Goal: Information Seeking & Learning: Learn about a topic

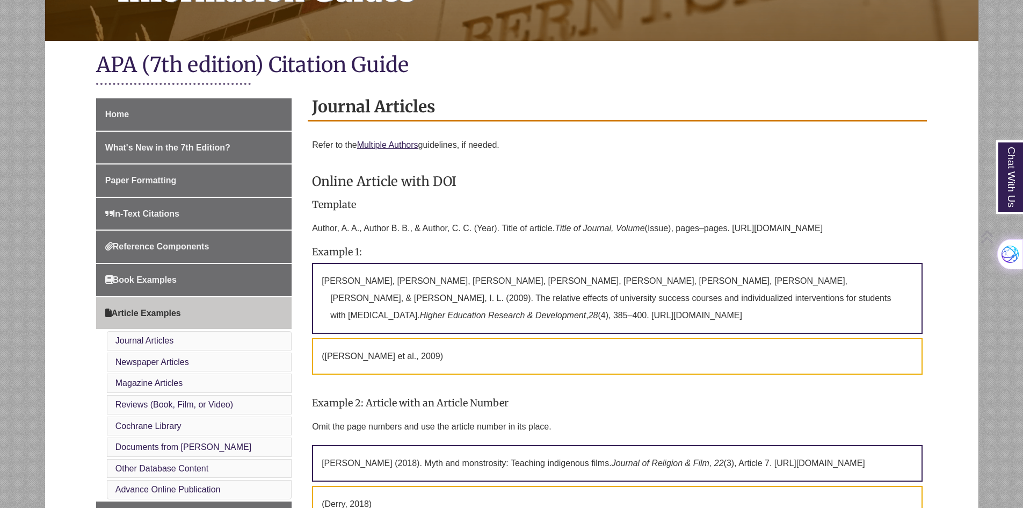
scroll to position [215, 0]
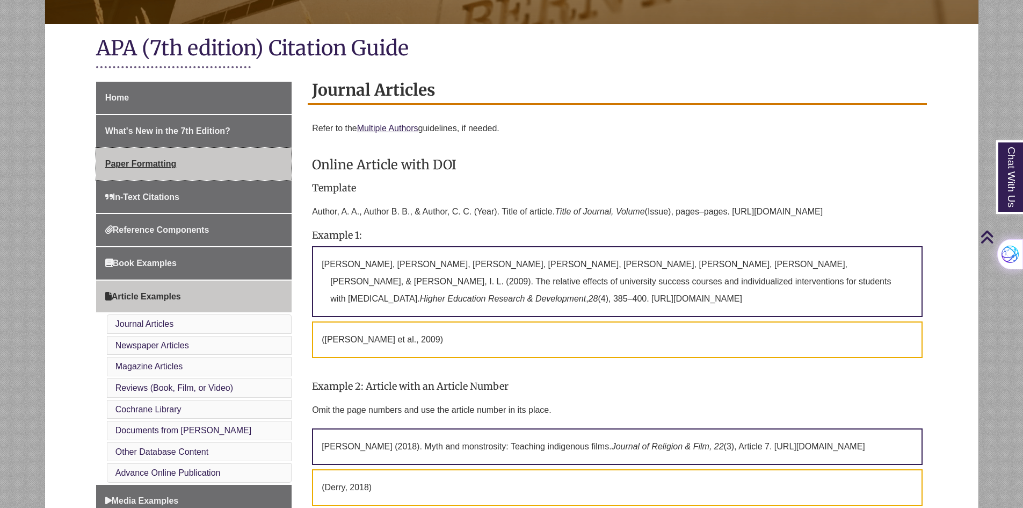
click at [201, 170] on link "Paper Formatting" at bounding box center [194, 164] width 196 height 32
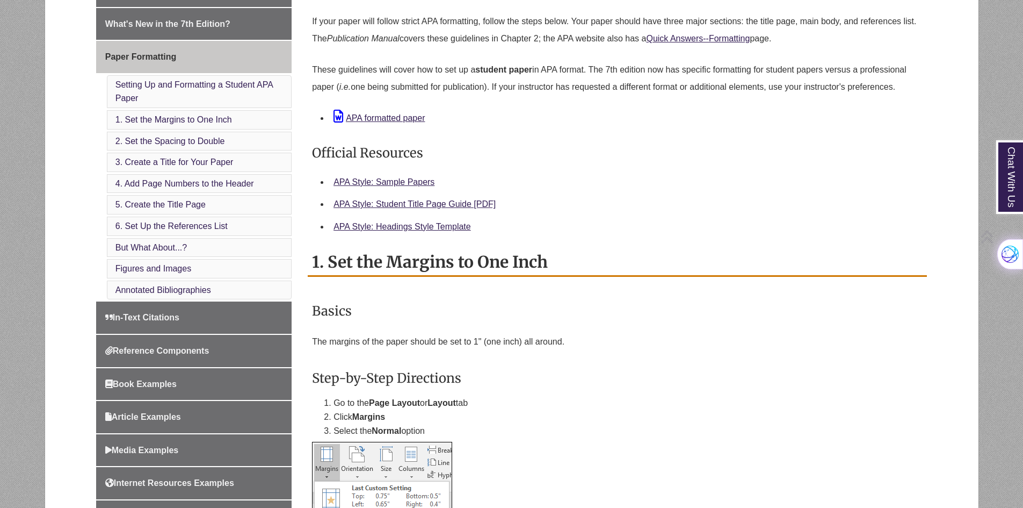
scroll to position [322, 0]
click at [387, 115] on link "APA formatted paper" at bounding box center [379, 117] width 91 height 9
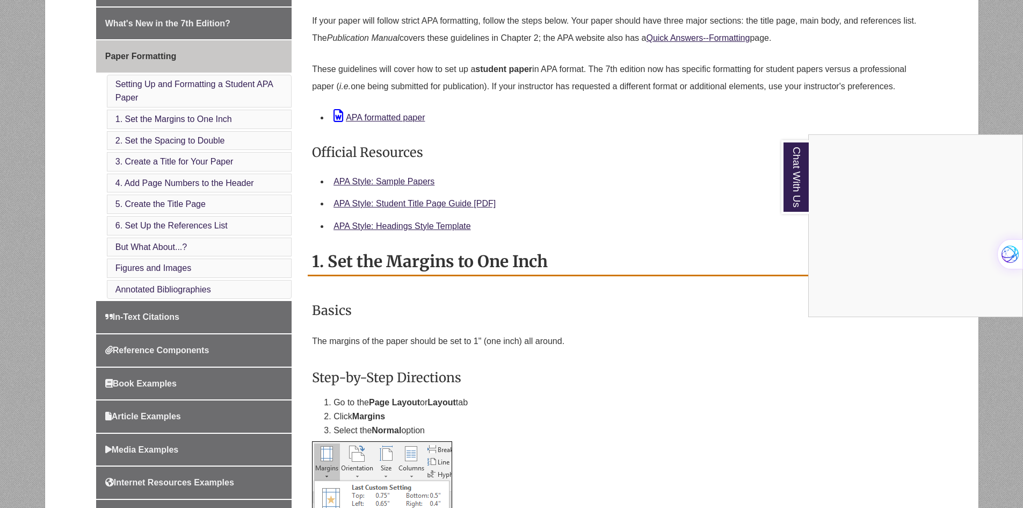
scroll to position [0, 0]
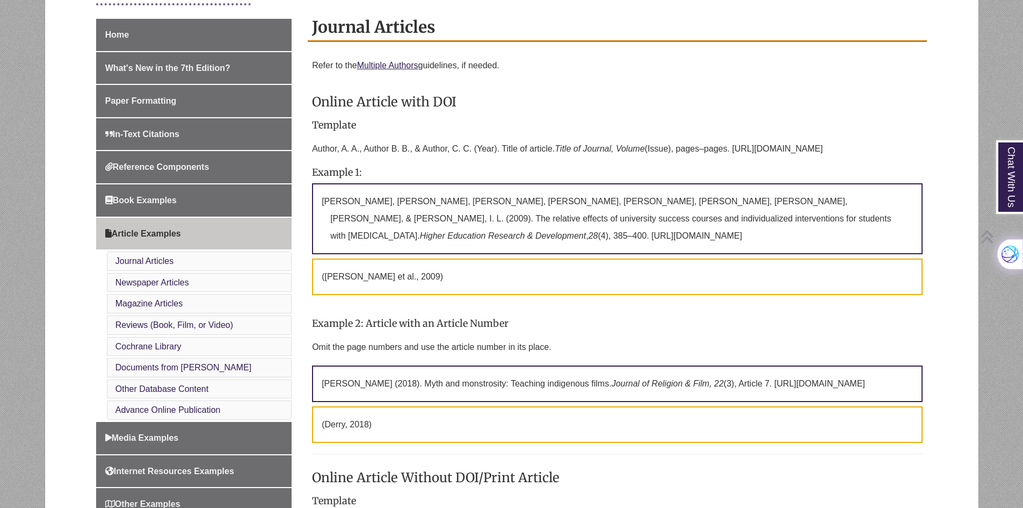
scroll to position [430, 0]
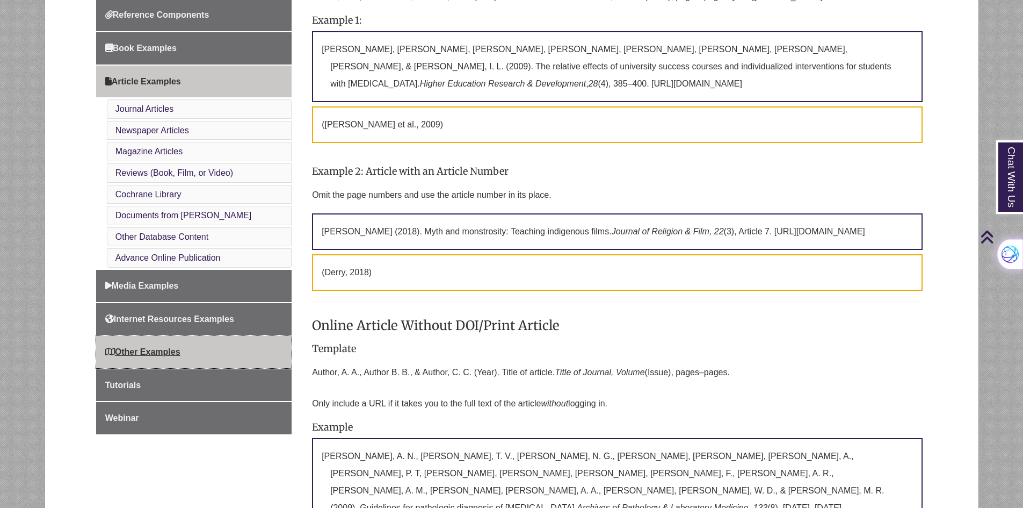
click at [182, 357] on link "Other Examples" at bounding box center [194, 352] width 196 height 32
